Goal: Ask a question: Seek information or help from site administrators or community

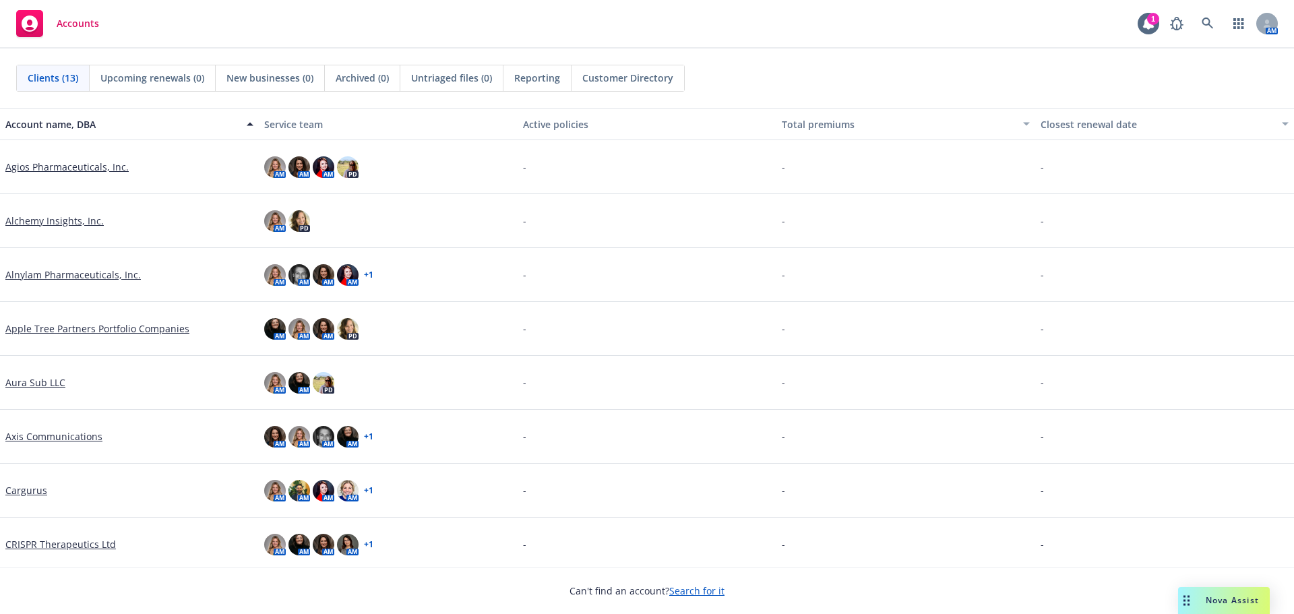
click at [1187, 594] on div "Drag to move" at bounding box center [1186, 600] width 17 height 27
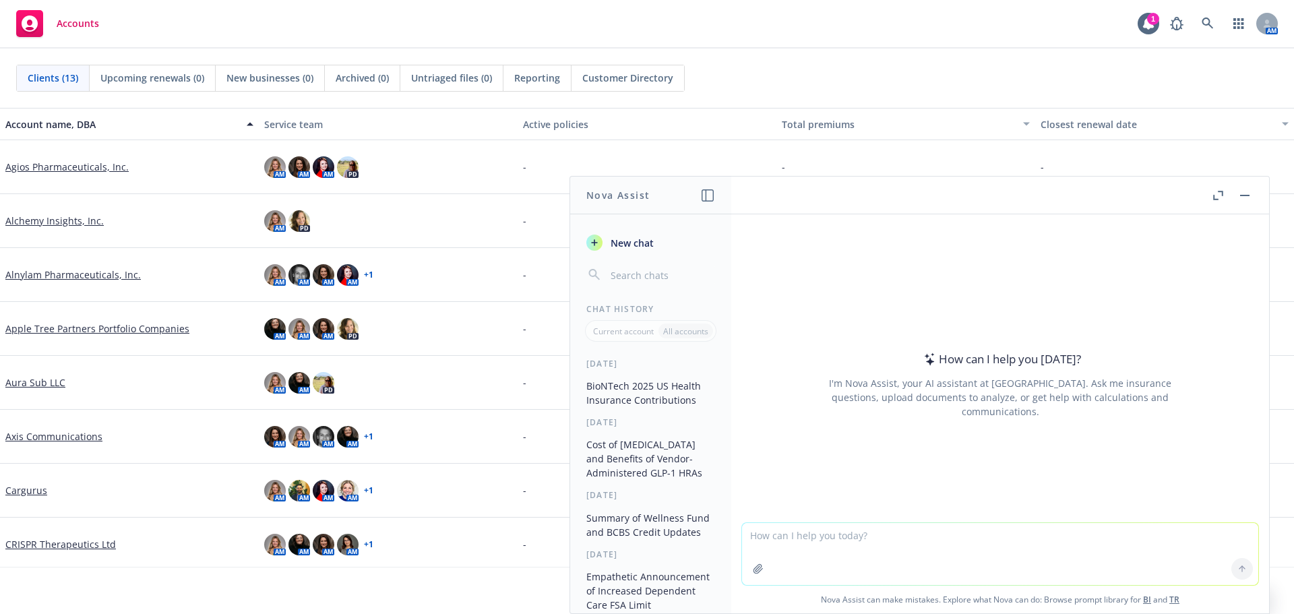
click at [1045, 554] on textarea at bounding box center [1000, 554] width 516 height 62
type textarea "help me populate the missing cells in this grid."
paste textarea
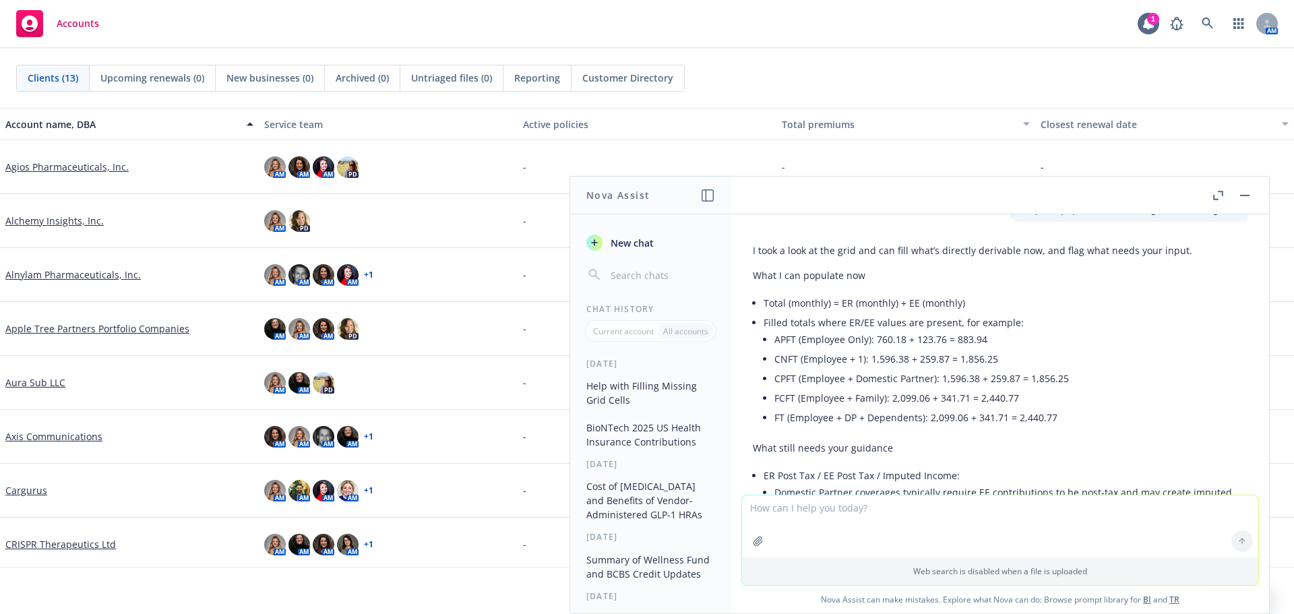
scroll to position [135, 0]
